Goal: Transaction & Acquisition: Purchase product/service

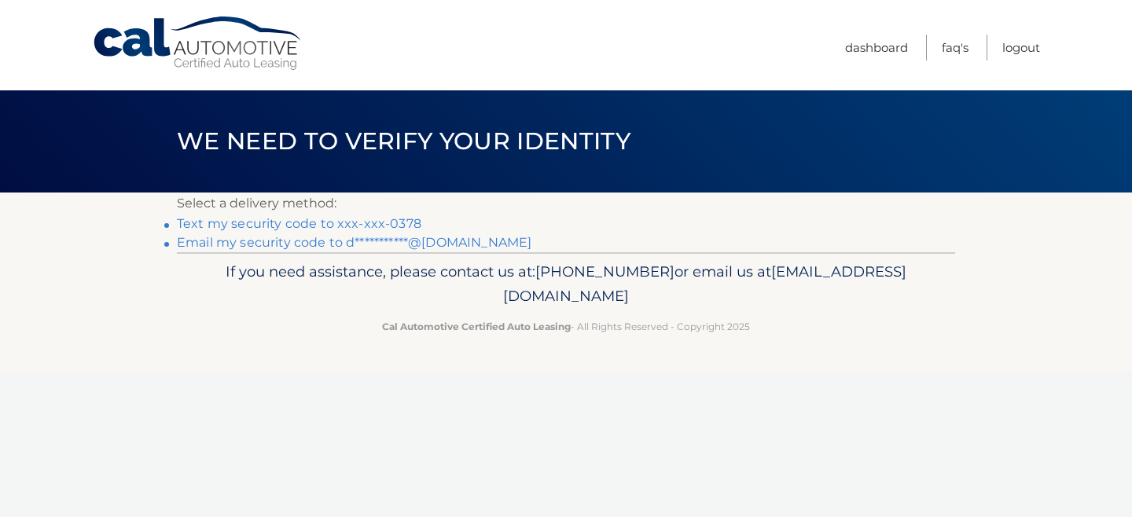
click at [275, 241] on link "**********" at bounding box center [354, 242] width 354 height 15
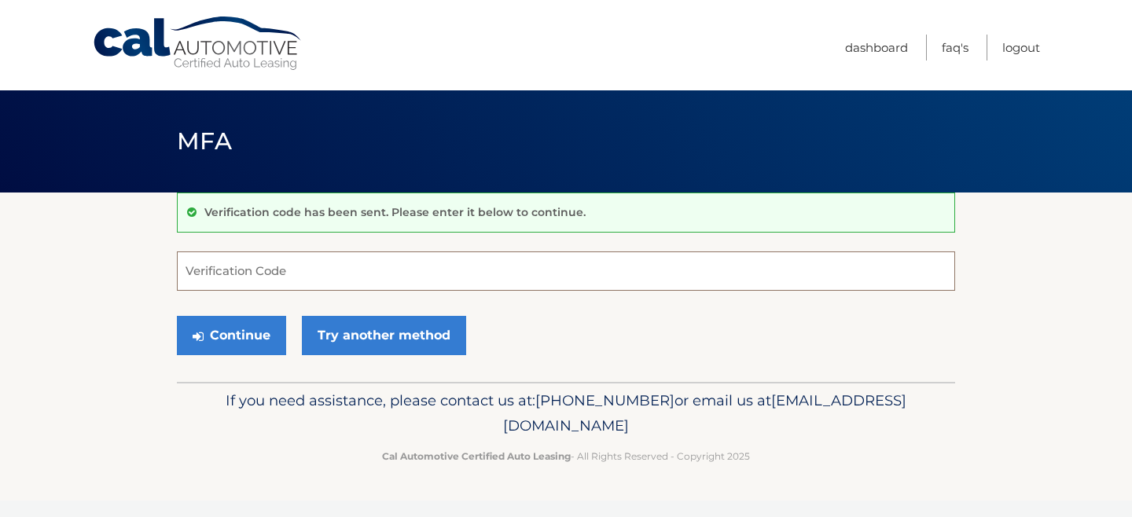
click at [240, 277] on input "Verification Code" at bounding box center [566, 270] width 778 height 39
type input "467260"
click at [239, 332] on button "Continue" at bounding box center [231, 335] width 109 height 39
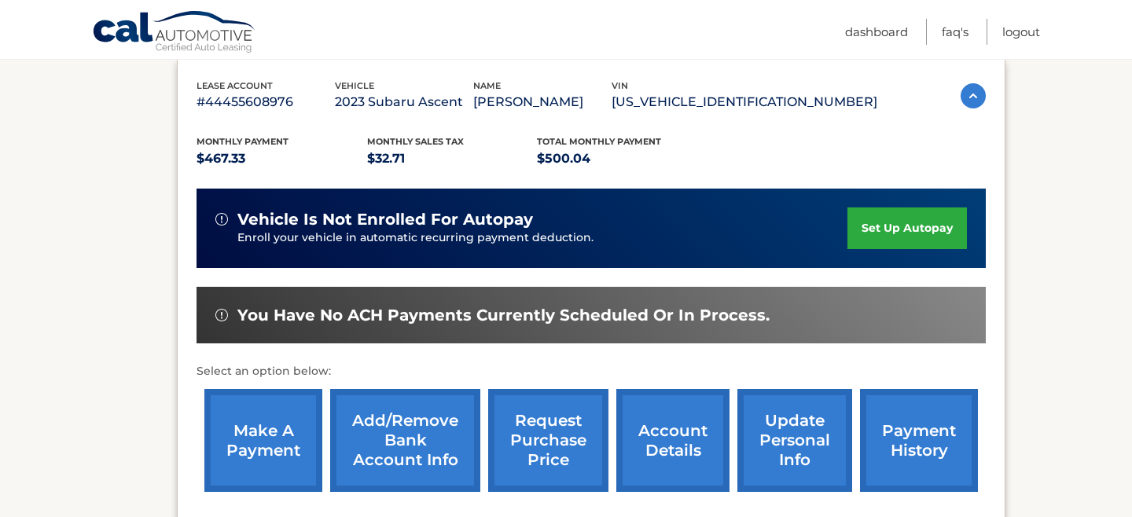
scroll to position [277, 0]
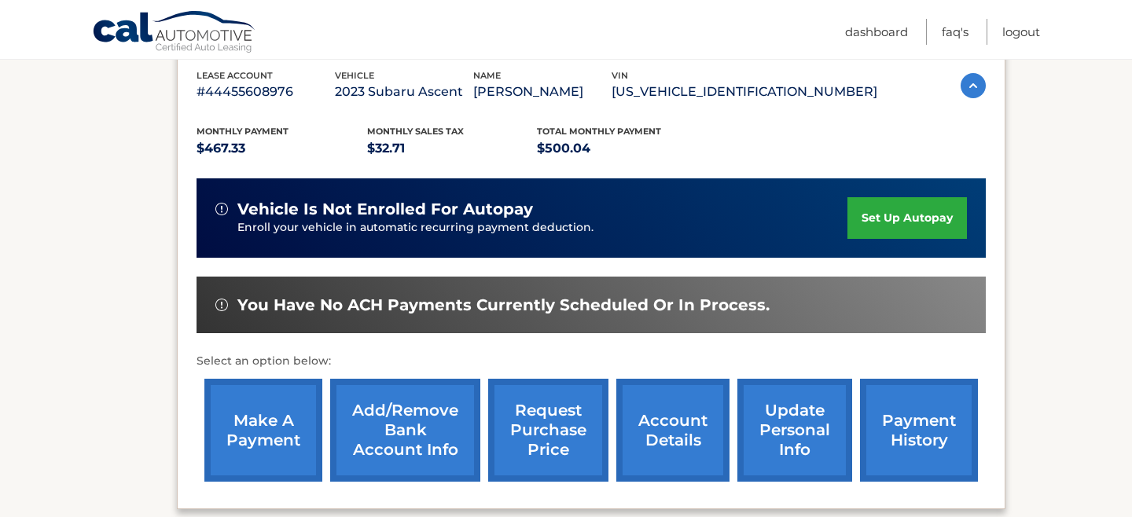
click at [266, 424] on link "make a payment" at bounding box center [263, 430] width 118 height 103
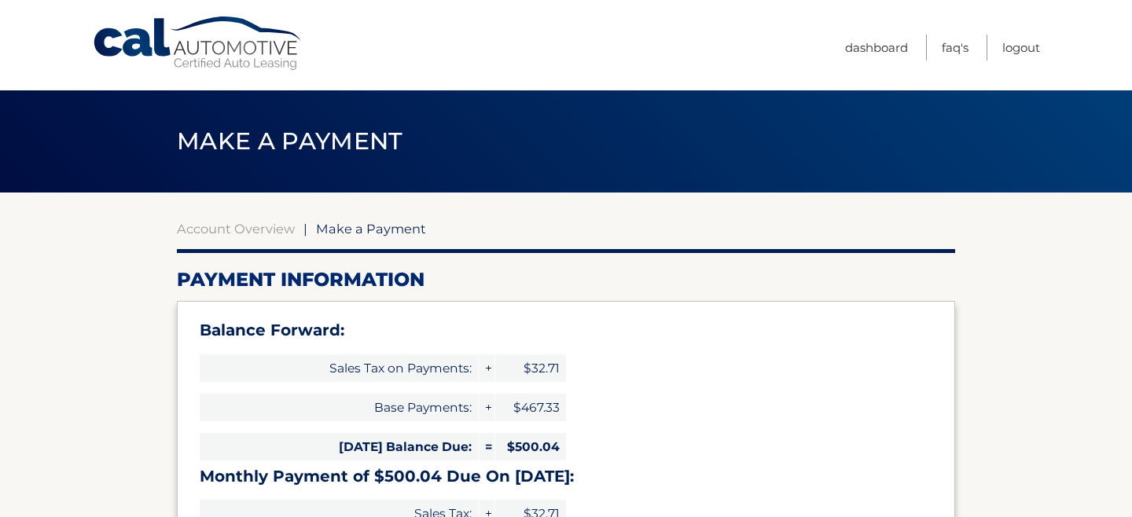
select select "YzE4YjczZTktZTc3Ny00OWUzLTg3OGYtMWYyYzNiNDc2Mzg0"
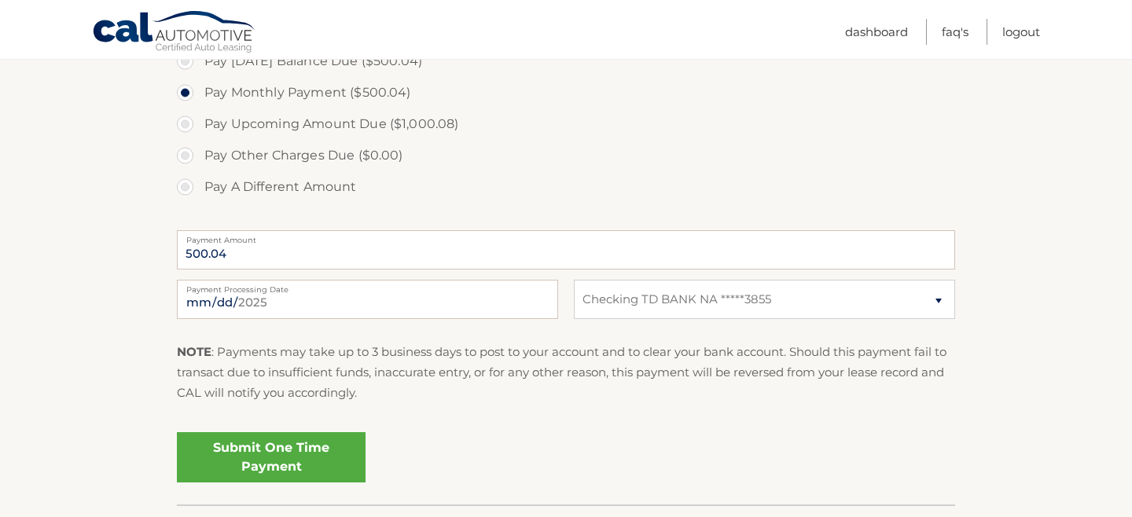
scroll to position [607, 0]
click at [244, 451] on link "Submit One Time Payment" at bounding box center [271, 456] width 189 height 50
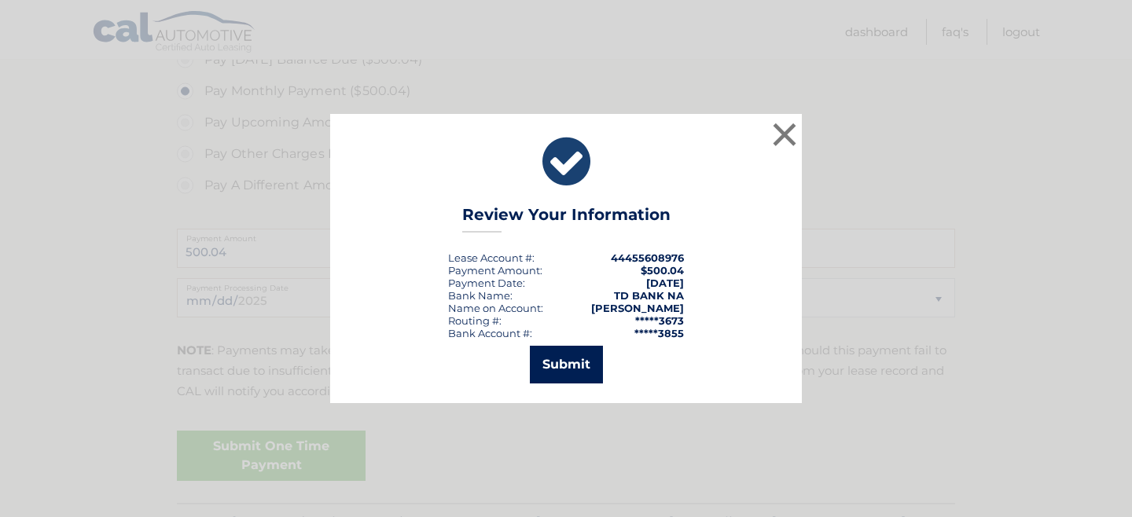
click at [559, 363] on button "Submit" at bounding box center [566, 365] width 73 height 38
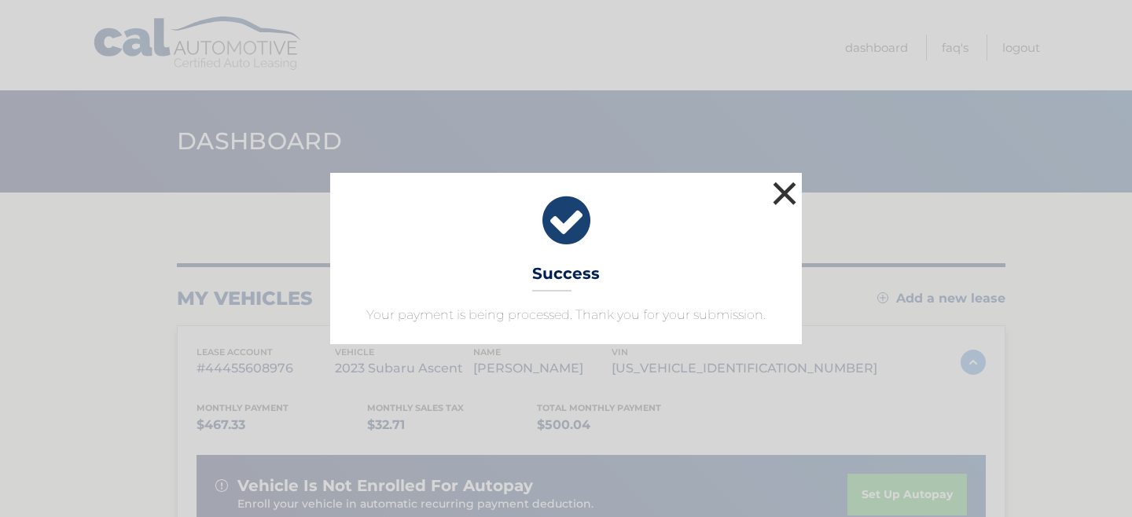
click at [780, 196] on button "×" at bounding box center [784, 193] width 31 height 31
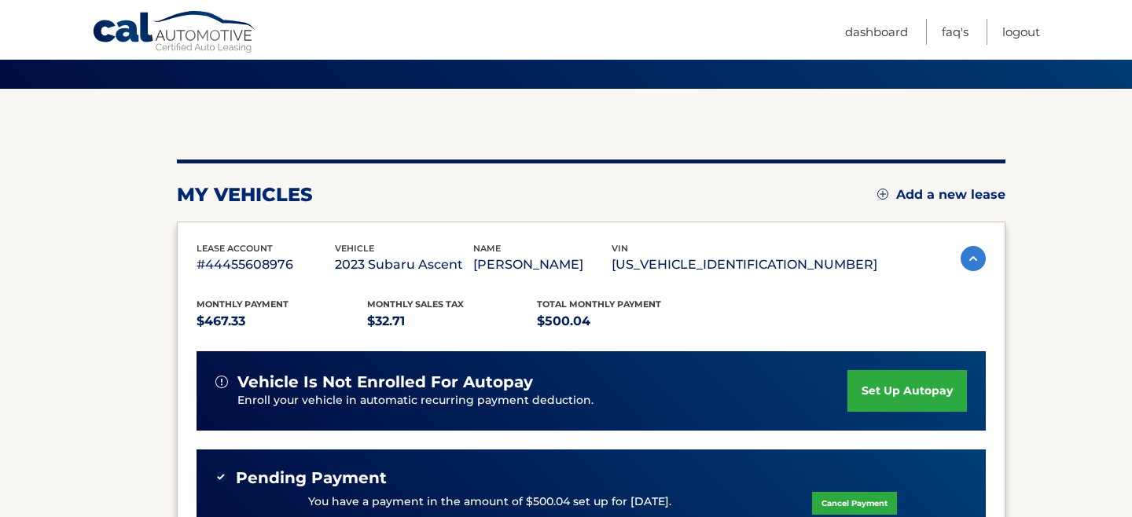
scroll to position [105, 0]
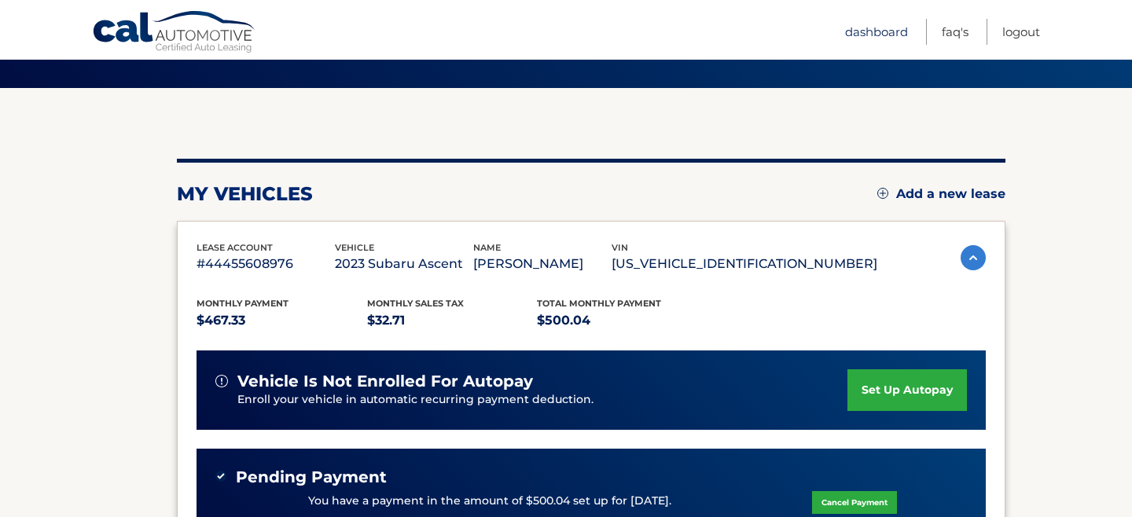
click at [865, 39] on link "Dashboard" at bounding box center [876, 32] width 63 height 26
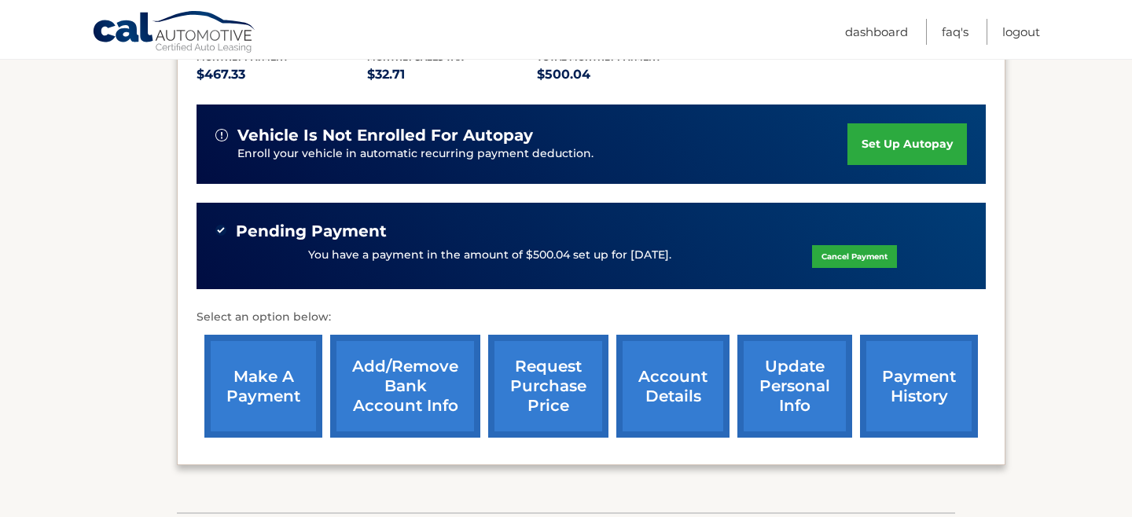
scroll to position [354, 0]
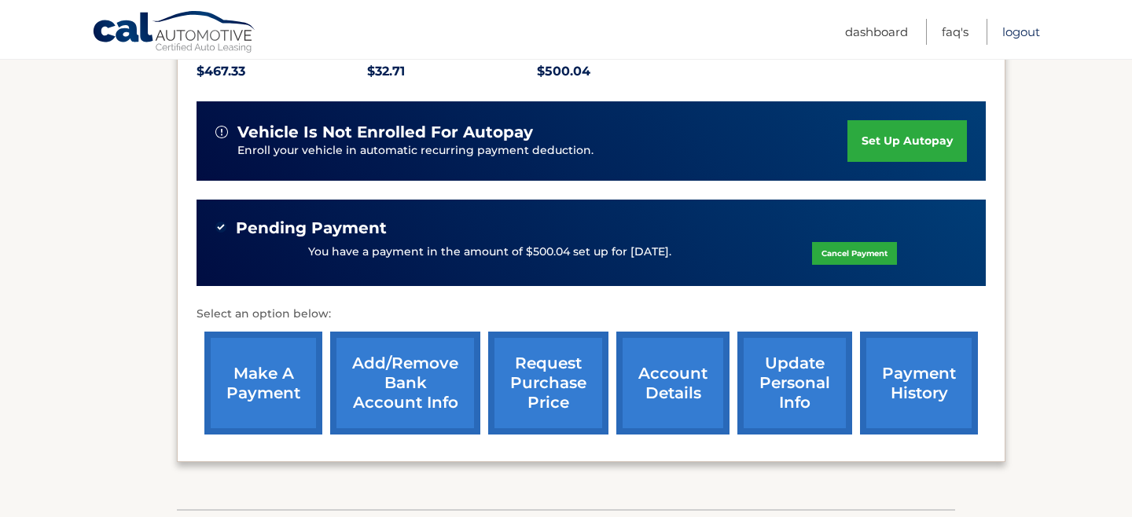
click at [1015, 33] on link "Logout" at bounding box center [1021, 32] width 38 height 26
